Goal: Communication & Community: Ask a question

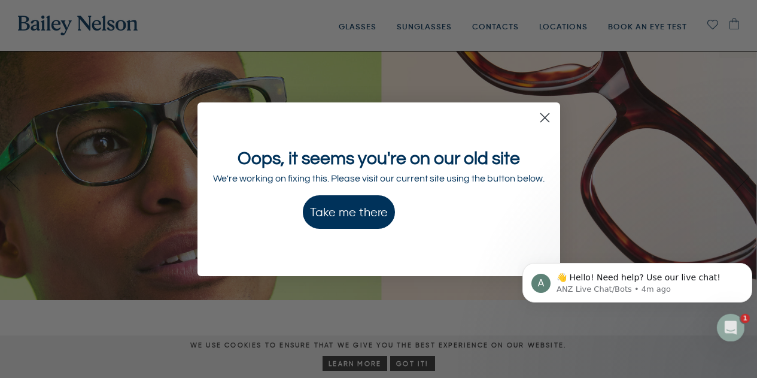
click at [361, 209] on button "Take me there" at bounding box center [349, 212] width 92 height 34
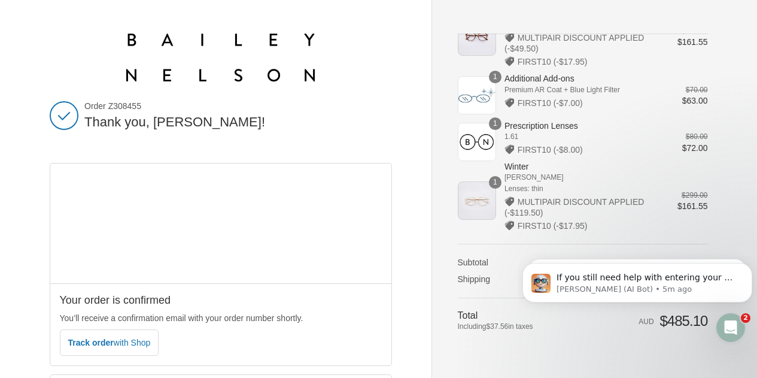
click at [725, 329] on icon "Open Intercom Messenger" at bounding box center [731, 328] width 20 height 20
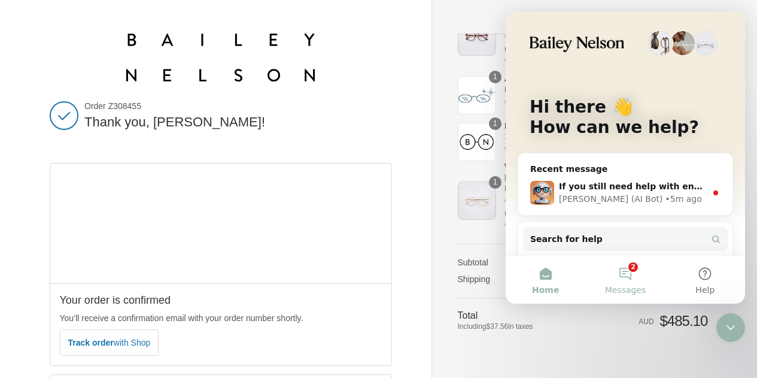
click at [627, 263] on button "2 Messages" at bounding box center [625, 280] width 80 height 48
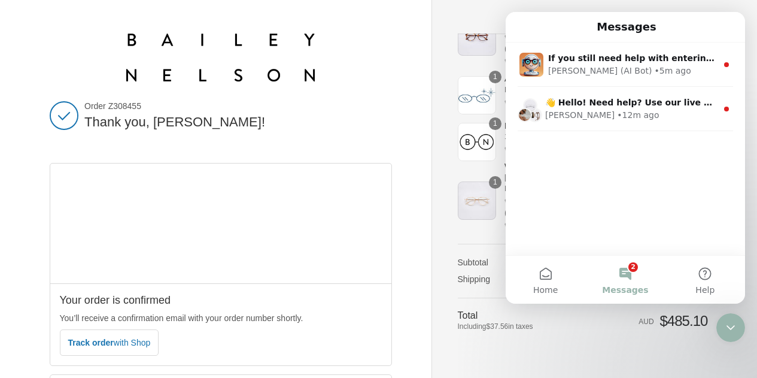
drag, startPoint x: 713, startPoint y: 276, endPoint x: 546, endPoint y: 253, distance: 168.6
click at [524, 218] on div "Messages If you still need help with entering your PD or anything else, I'm her…" at bounding box center [625, 157] width 239 height 291
click at [533, 270] on button "Home" at bounding box center [546, 280] width 80 height 48
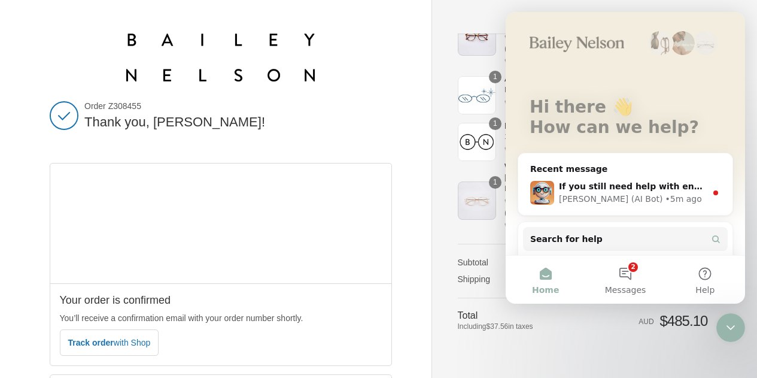
scroll to position [113, 0]
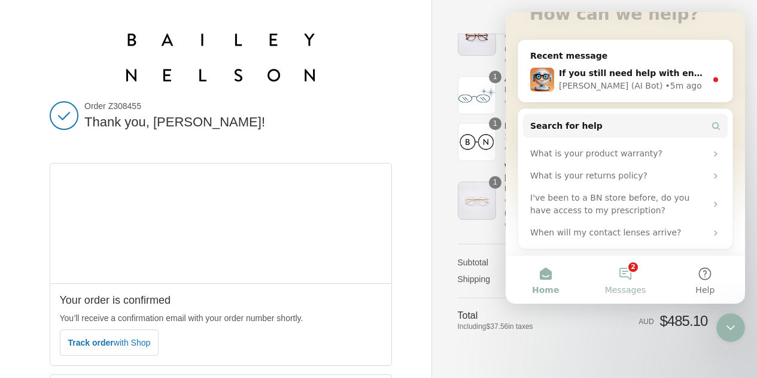
click at [628, 285] on span "Messages" at bounding box center [625, 289] width 41 height 8
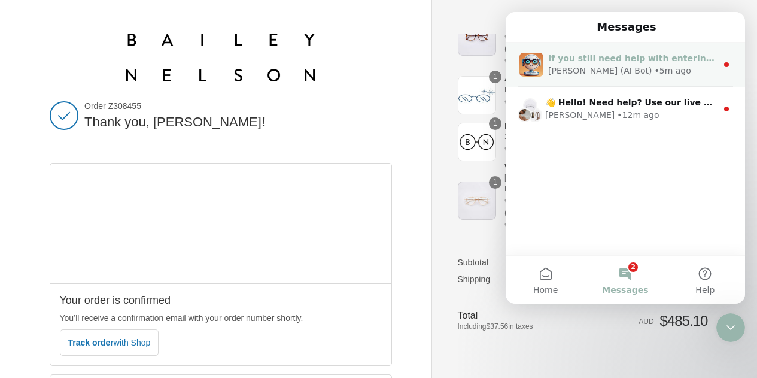
click at [591, 66] on div "[PERSON_NAME] (AI Bot)" at bounding box center [600, 71] width 104 height 13
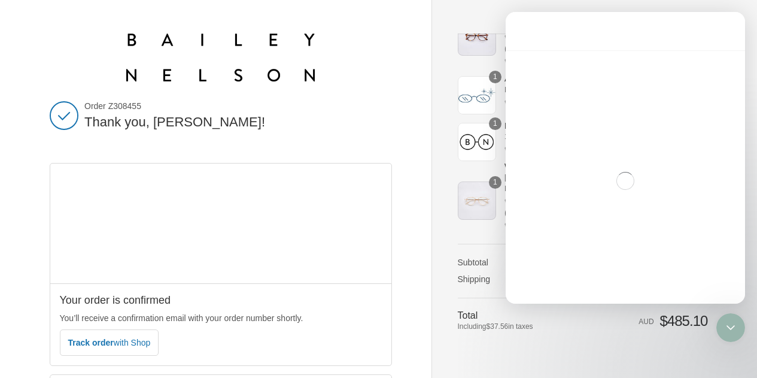
scroll to position [14, 0]
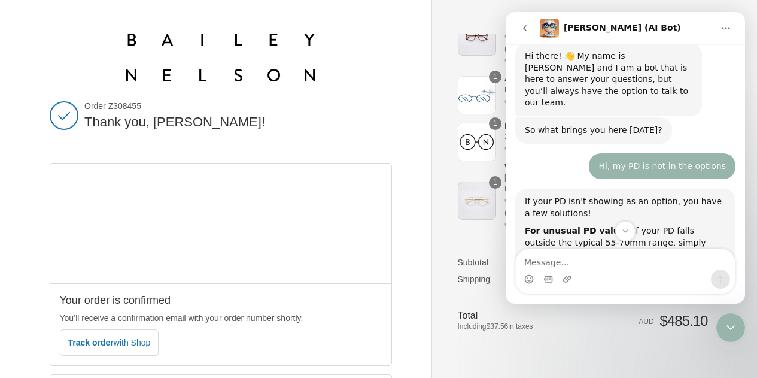
click at [602, 257] on textarea "Message…" at bounding box center [625, 259] width 219 height 20
type textarea "c"
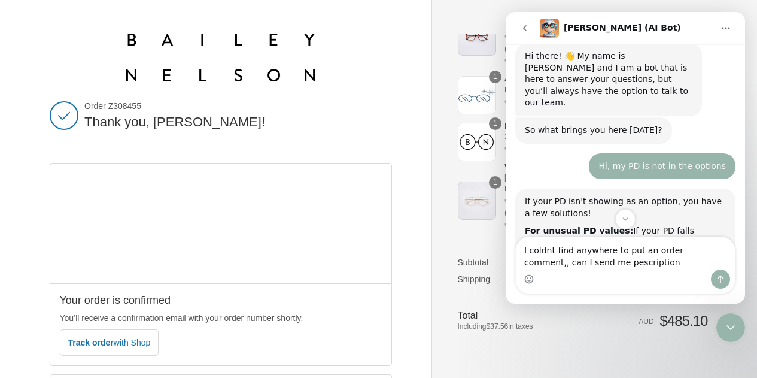
type textarea "I coldnt find anywhere to put an order comment,, can I send me pescription?"
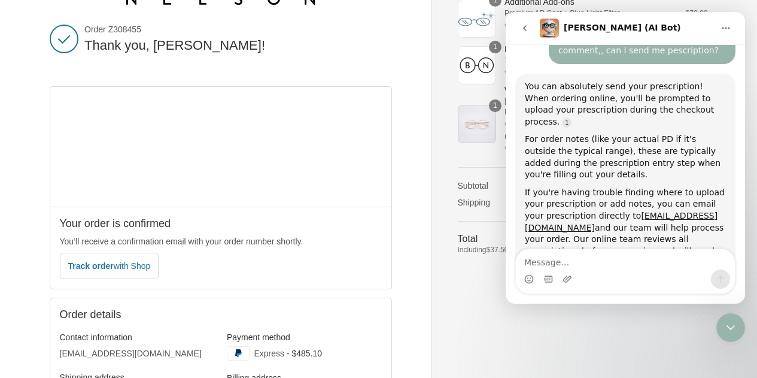
scroll to position [0, 0]
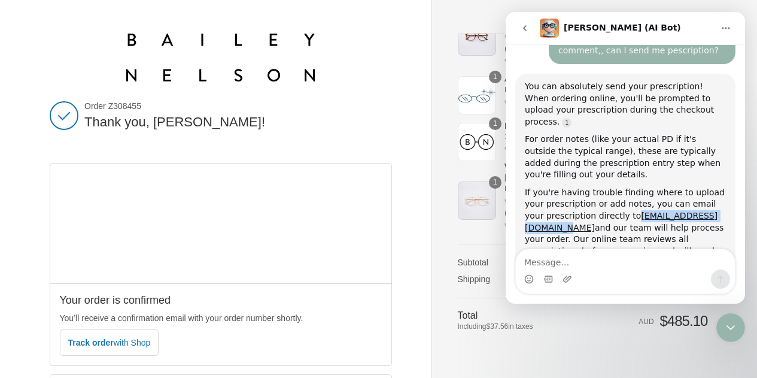
drag, startPoint x: 716, startPoint y: 183, endPoint x: 609, endPoint y: 182, distance: 106.5
click at [609, 187] on div "If you're having trouble finding where to upload your prescription or add notes…" at bounding box center [625, 228] width 201 height 82
copy link "[EMAIL_ADDRESS][DOMAIN_NAME]"
